Goal: Task Accomplishment & Management: Manage account settings

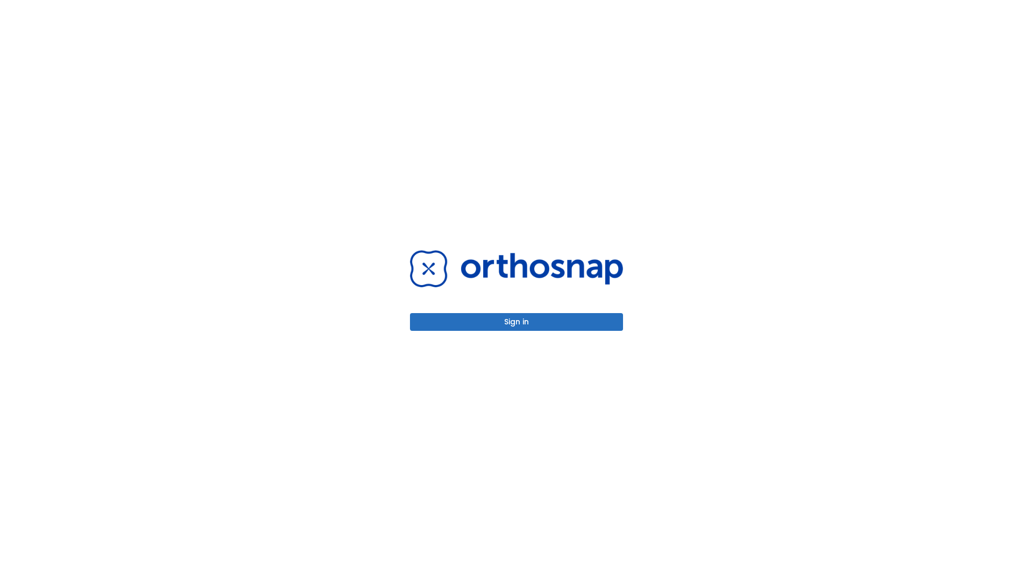
click at [517, 322] on button "Sign in" at bounding box center [516, 322] width 213 height 18
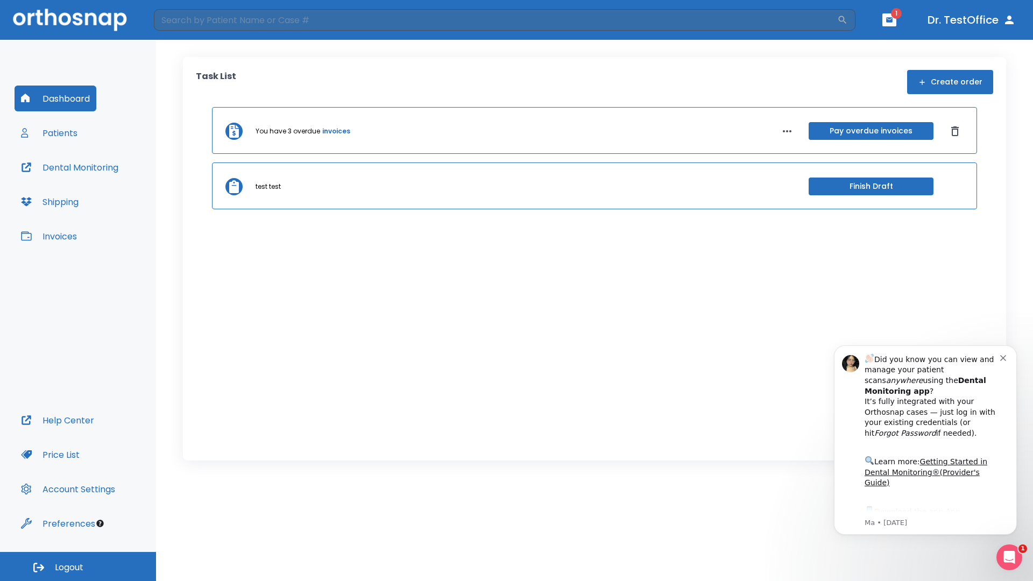
click at [78, 567] on span "Logout" at bounding box center [69, 568] width 29 height 12
